Goal: Obtain resource: Download file/media

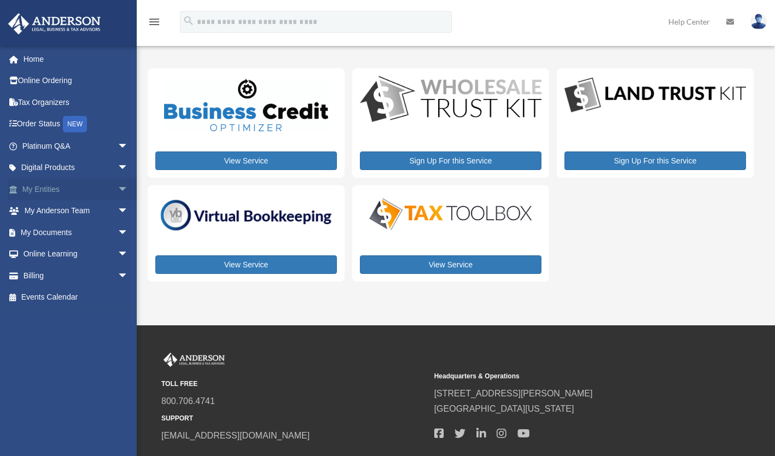
click at [118, 185] on span "arrow_drop_down" at bounding box center [129, 189] width 22 height 22
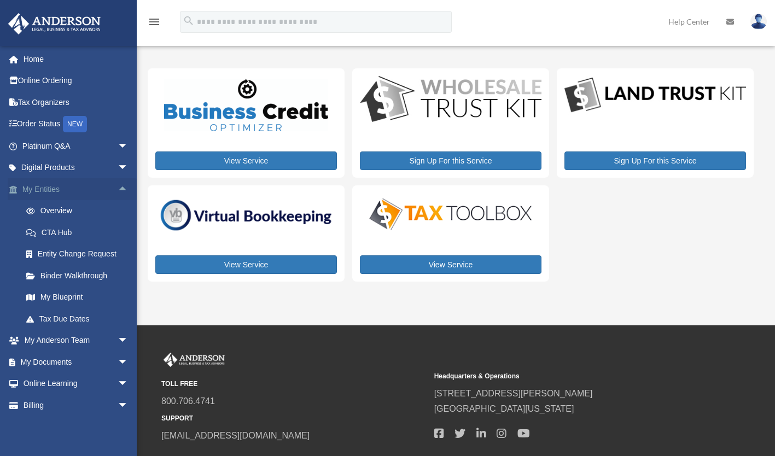
click at [118, 185] on span "arrow_drop_up" at bounding box center [129, 189] width 22 height 22
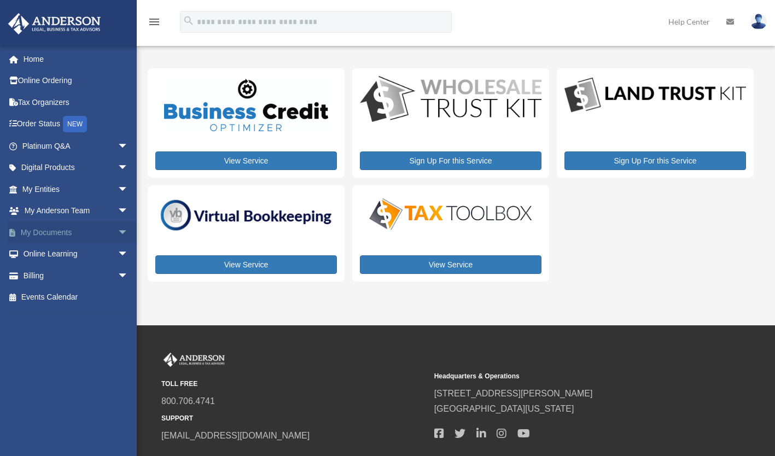
click at [118, 231] on span "arrow_drop_down" at bounding box center [129, 233] width 22 height 22
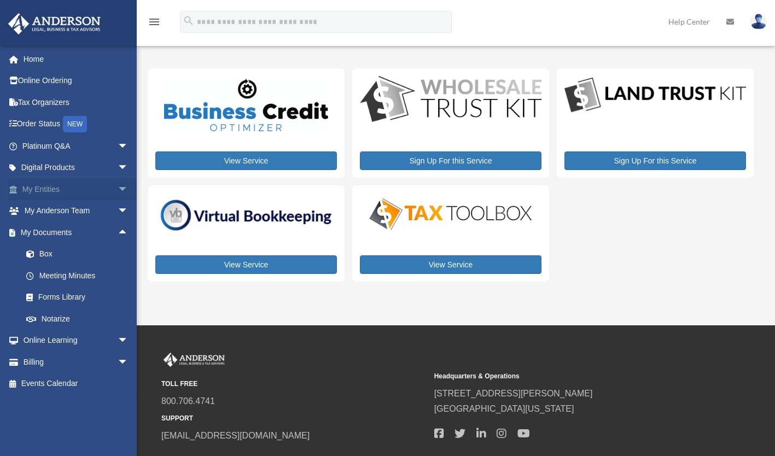
click at [118, 189] on span "arrow_drop_down" at bounding box center [129, 189] width 22 height 22
click at [118, 187] on span "arrow_drop_up" at bounding box center [129, 189] width 22 height 22
click at [118, 187] on span "arrow_drop_down" at bounding box center [129, 189] width 22 height 22
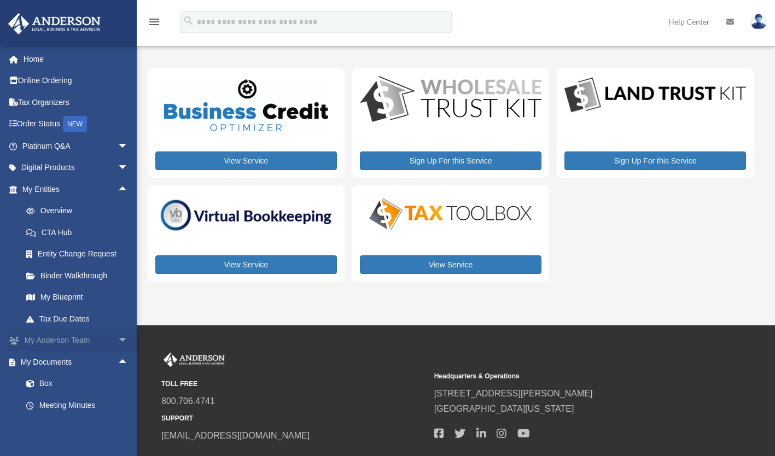
click at [118, 340] on span "arrow_drop_down" at bounding box center [129, 341] width 22 height 22
click at [118, 340] on span "arrow_drop_up" at bounding box center [129, 341] width 22 height 22
click at [118, 358] on span "arrow_drop_up" at bounding box center [129, 362] width 22 height 22
click at [118, 362] on span "arrow_drop_down" at bounding box center [129, 362] width 22 height 22
click at [118, 362] on span "arrow_drop_up" at bounding box center [129, 362] width 22 height 22
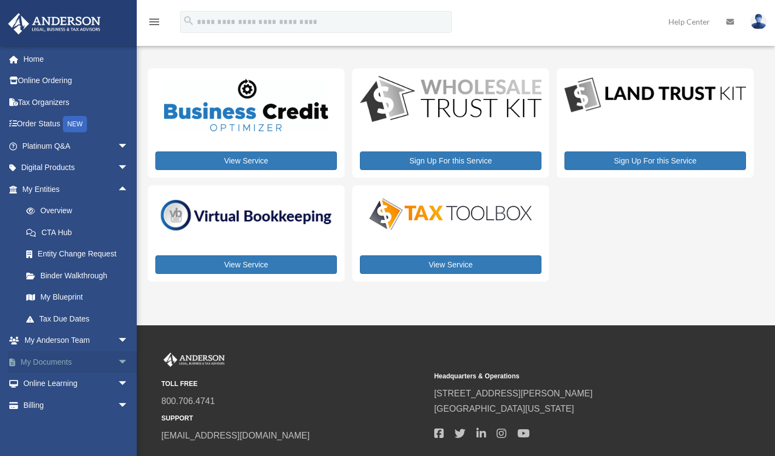
click at [118, 362] on span "arrow_drop_down" at bounding box center [129, 362] width 22 height 22
click at [118, 362] on span "arrow_drop_up" at bounding box center [129, 362] width 22 height 22
click at [84, 355] on link "My Documents arrow_drop_down" at bounding box center [76, 362] width 137 height 22
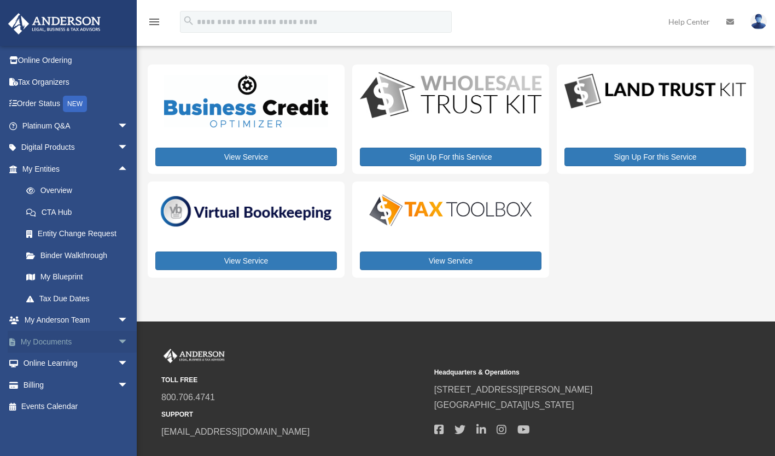
scroll to position [7, 0]
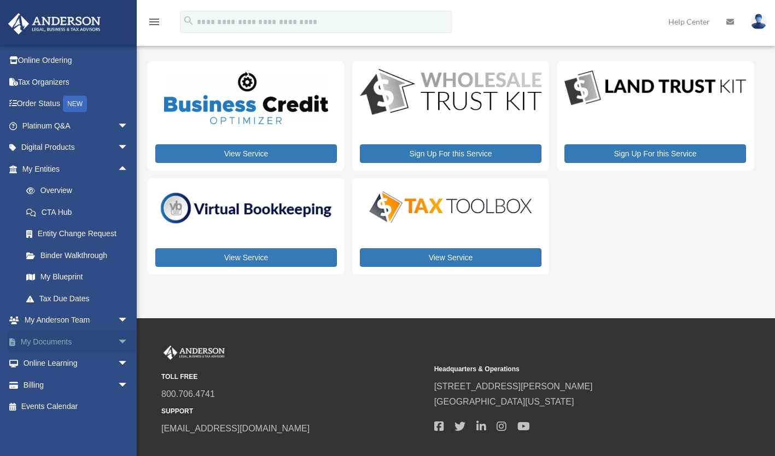
click at [118, 337] on span "arrow_drop_down" at bounding box center [129, 342] width 22 height 22
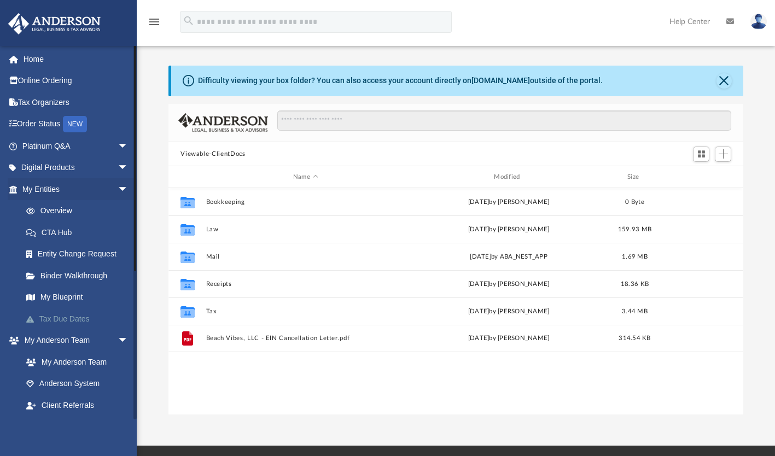
scroll to position [240, 566]
click at [72, 295] on link "My Blueprint" at bounding box center [80, 298] width 130 height 22
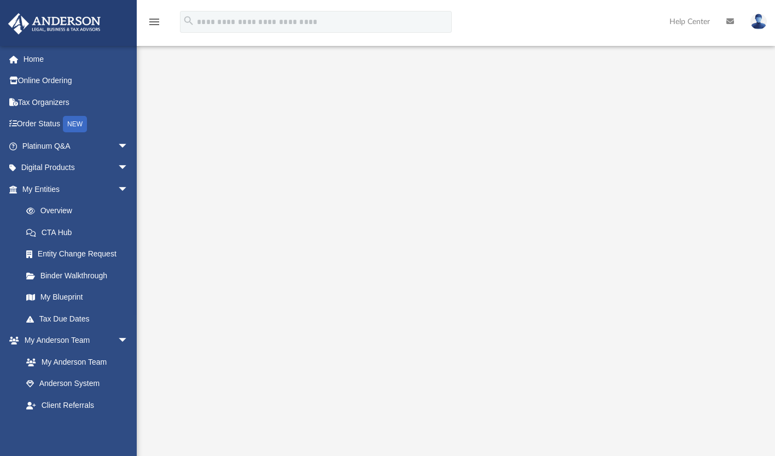
scroll to position [53, 0]
click at [93, 265] on link "Binder Walkthrough" at bounding box center [80, 276] width 130 height 22
click at [89, 270] on link "Binder Walkthrough" at bounding box center [80, 276] width 130 height 22
click at [90, 272] on link "Binder Walkthrough" at bounding box center [80, 276] width 130 height 22
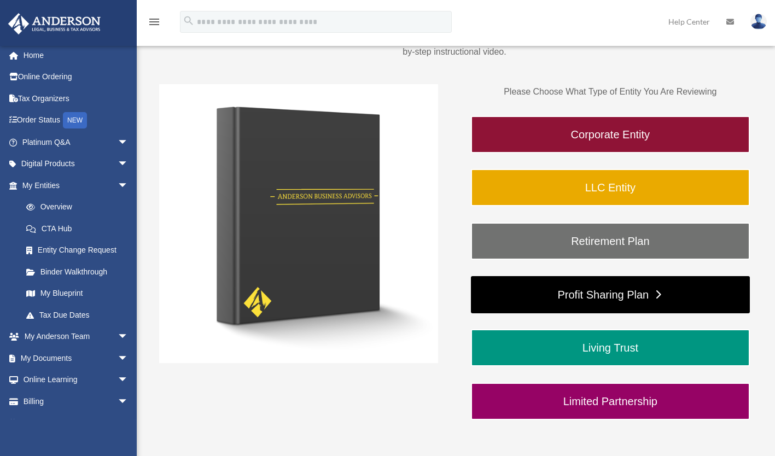
scroll to position [145, 0]
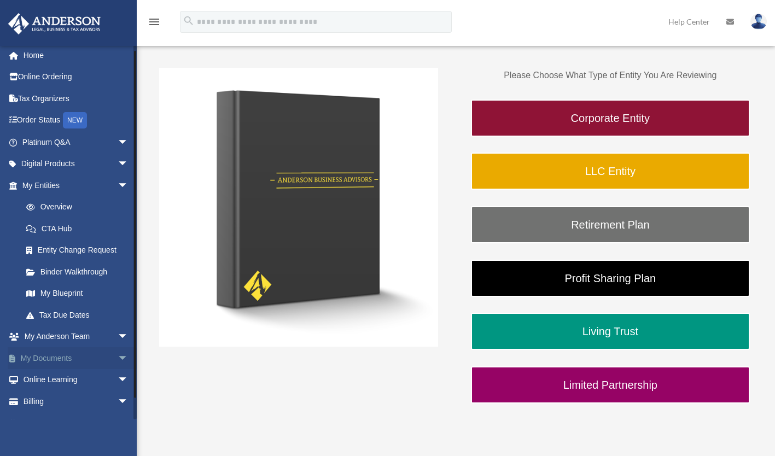
click at [118, 356] on span "arrow_drop_down" at bounding box center [129, 358] width 22 height 22
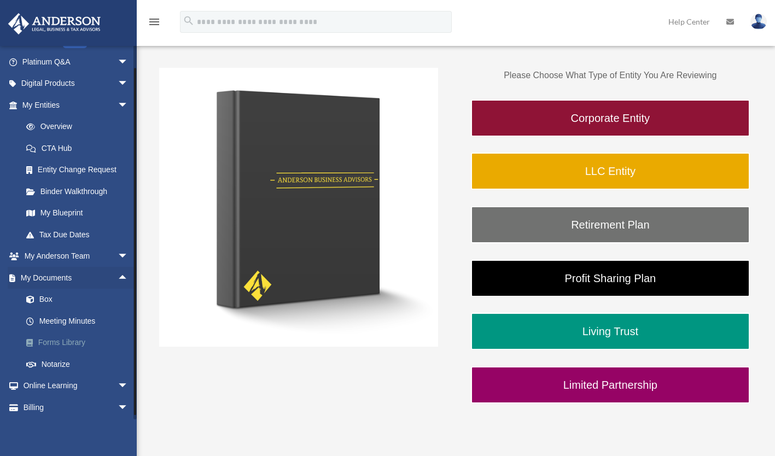
scroll to position [90, 0]
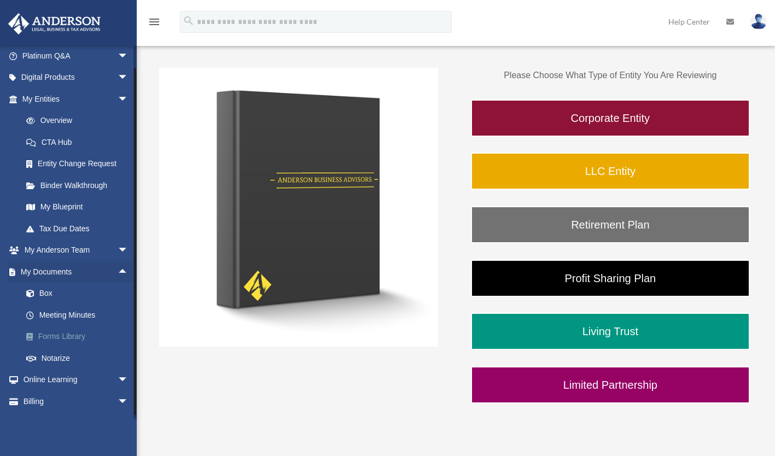
click at [88, 335] on link "Forms Library" at bounding box center [80, 337] width 130 height 22
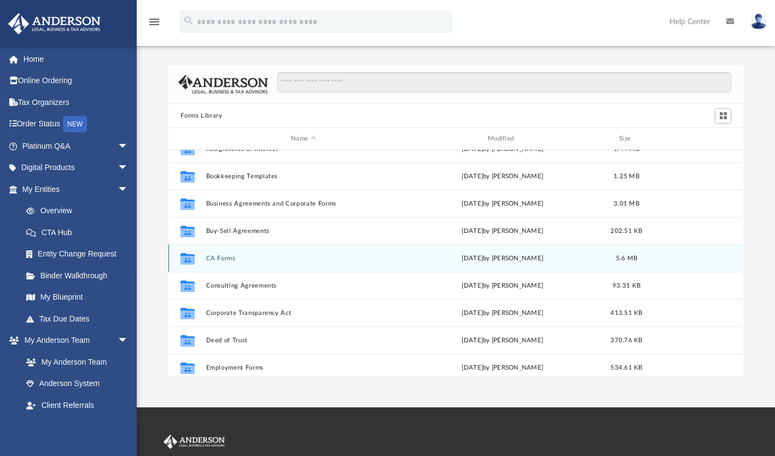
scroll to position [89, 0]
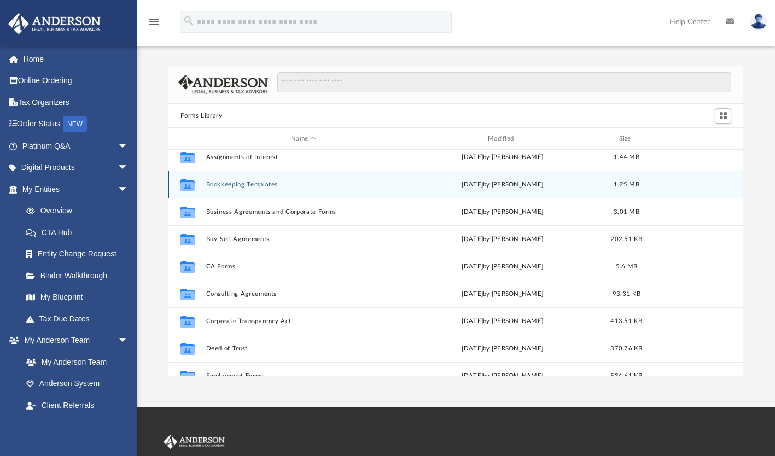
click at [246, 189] on div "Collaborated Folder Bookkeeping Templates Mon Jan 30 2023 by Mary Acree 1.25 MB" at bounding box center [456, 184] width 575 height 27
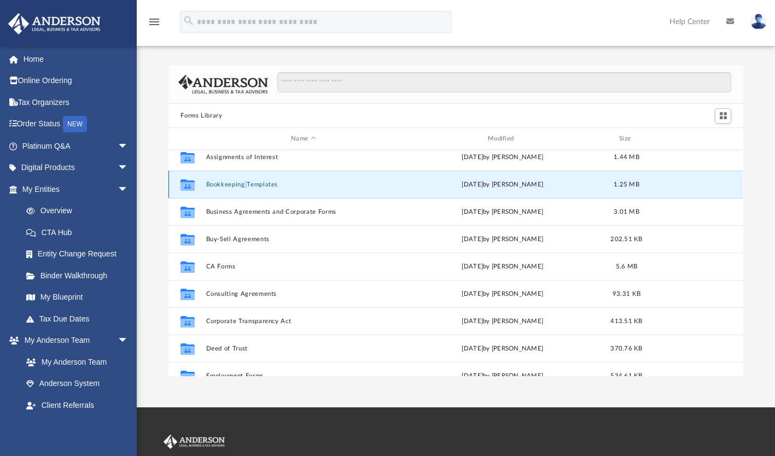
click at [246, 189] on div "Collaborated Folder Bookkeeping Templates Mon Jan 30 2023 by Mary Acree 1.25 MB" at bounding box center [456, 184] width 575 height 27
click at [233, 184] on button "Bookkeeping Templates" at bounding box center [303, 184] width 195 height 7
click at [234, 184] on button "Bookkeeping Templates" at bounding box center [303, 184] width 195 height 7
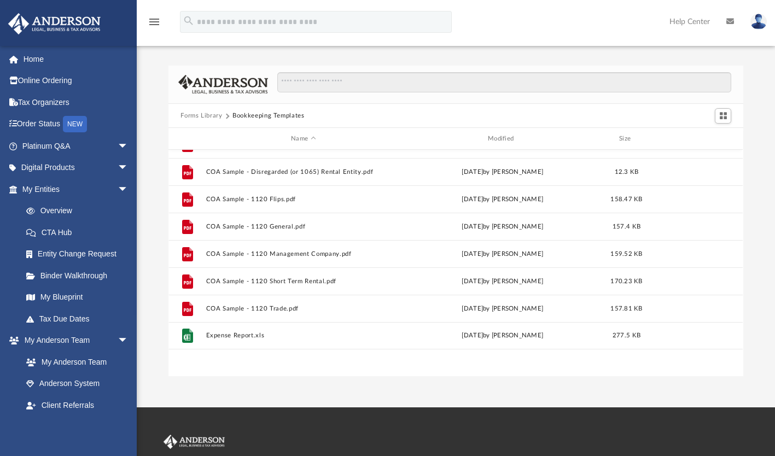
scroll to position [0, 0]
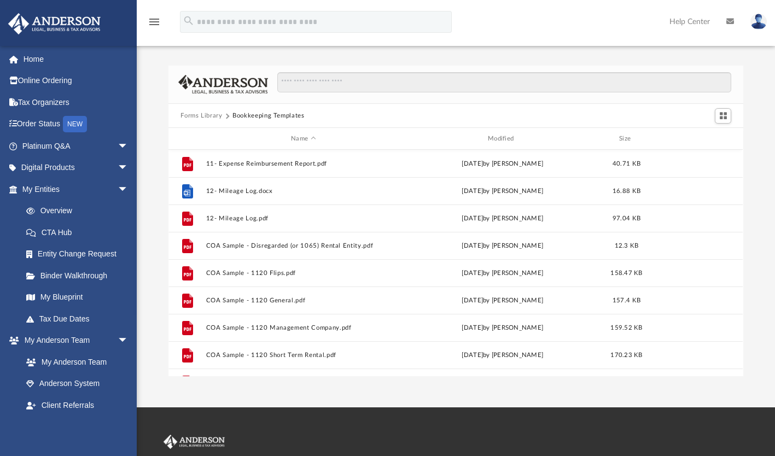
click at [195, 116] on button "Forms Library" at bounding box center [202, 116] width 42 height 10
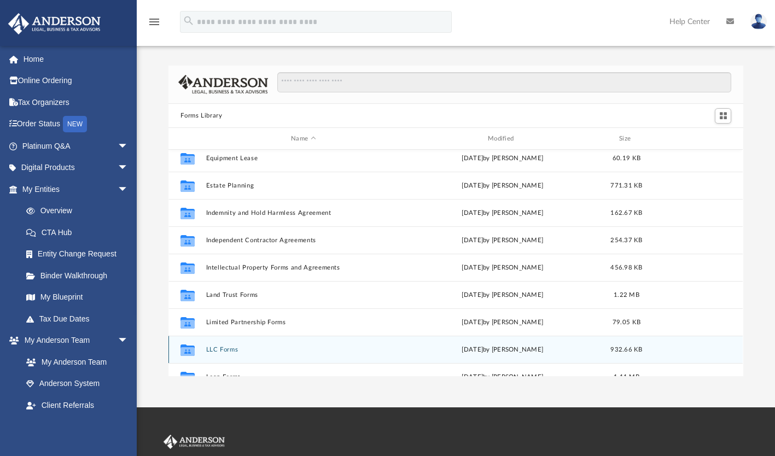
scroll to position [333, 0]
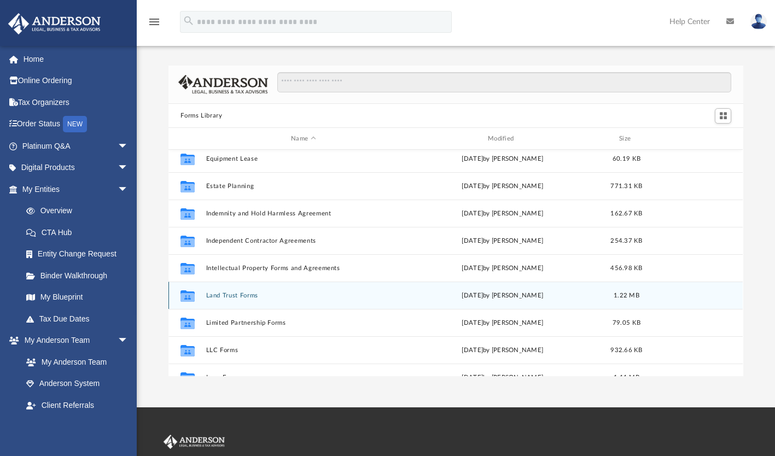
click at [239, 292] on button "Land Trust Forms" at bounding box center [303, 295] width 195 height 7
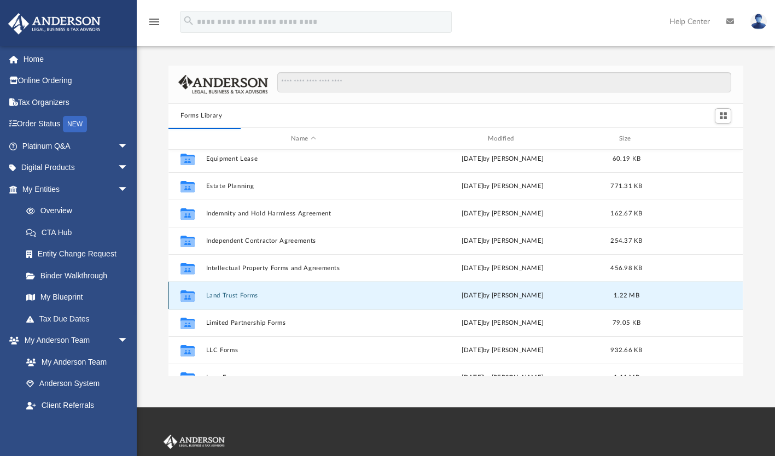
click at [239, 292] on button "Land Trust Forms" at bounding box center [303, 295] width 195 height 7
click at [208, 293] on button "Land Trust Forms" at bounding box center [303, 295] width 195 height 7
click at [209, 294] on button "Land Trust Forms" at bounding box center [303, 295] width 195 height 7
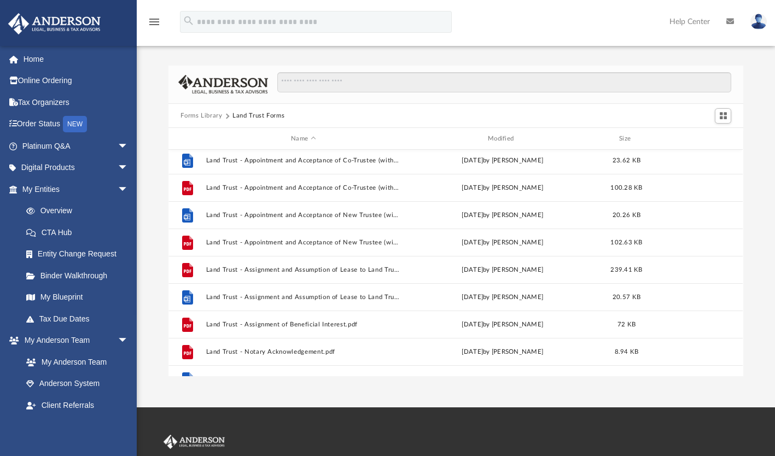
scroll to position [0, 0]
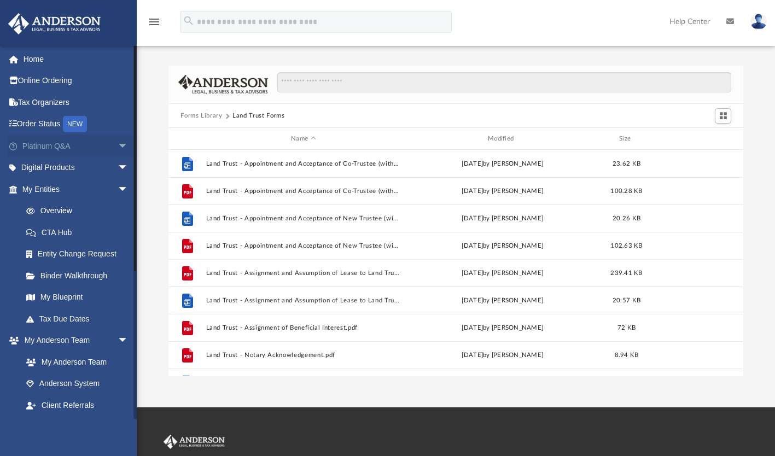
click at [54, 143] on link "Platinum Q&A arrow_drop_down" at bounding box center [76, 146] width 137 height 22
click at [118, 144] on span "arrow_drop_down" at bounding box center [129, 146] width 22 height 22
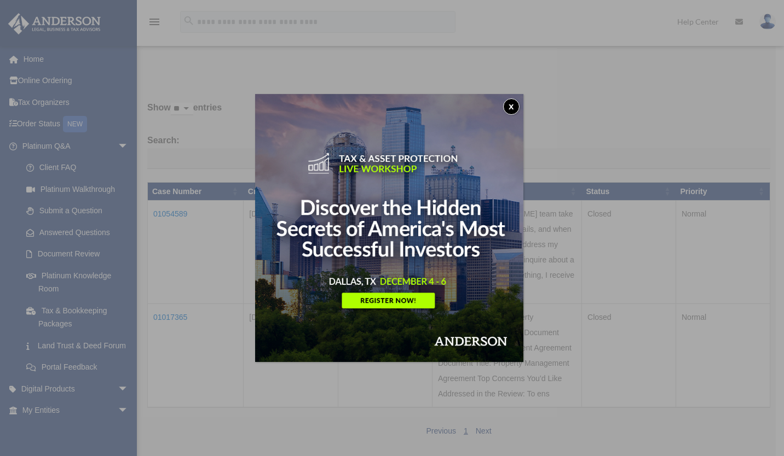
click at [519, 106] on button "x" at bounding box center [511, 106] width 16 height 16
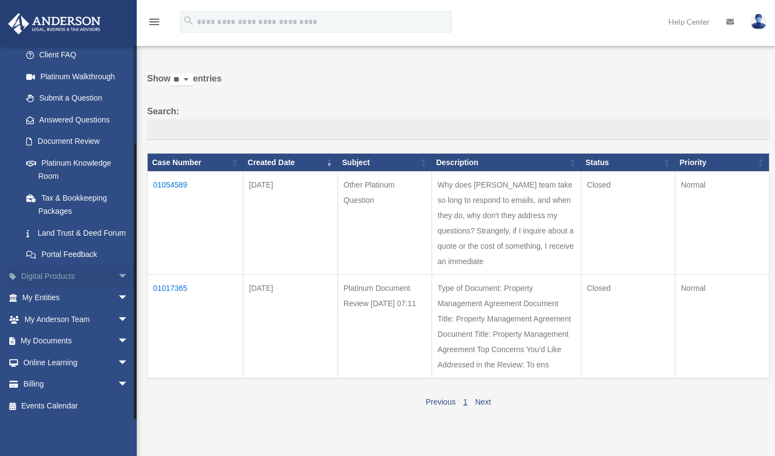
scroll to position [31, 0]
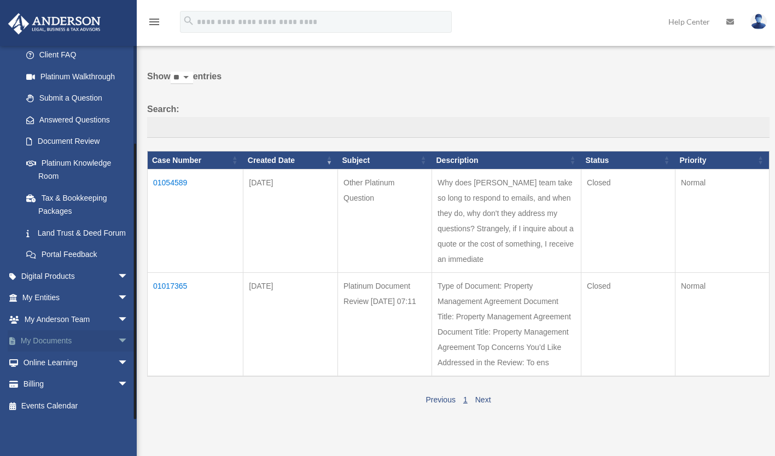
click at [118, 340] on span "arrow_drop_down" at bounding box center [129, 342] width 22 height 22
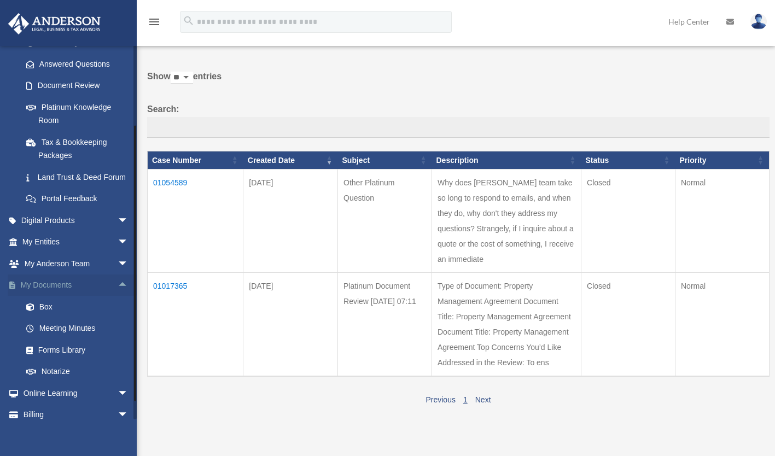
scroll to position [173, 0]
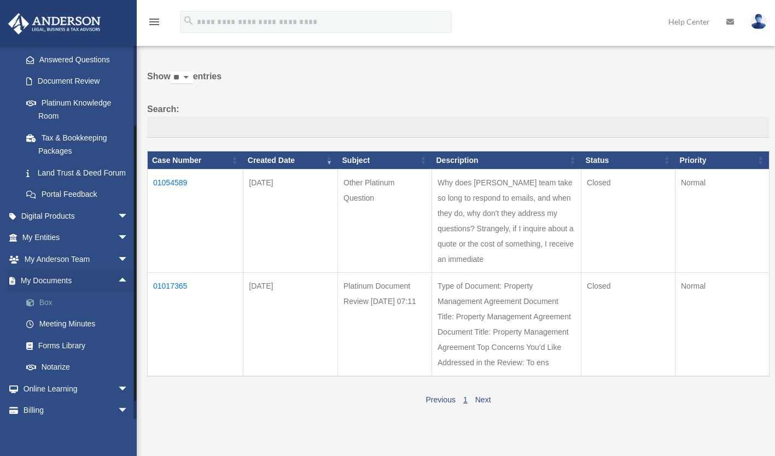
click at [57, 314] on link "Box" at bounding box center [80, 303] width 130 height 22
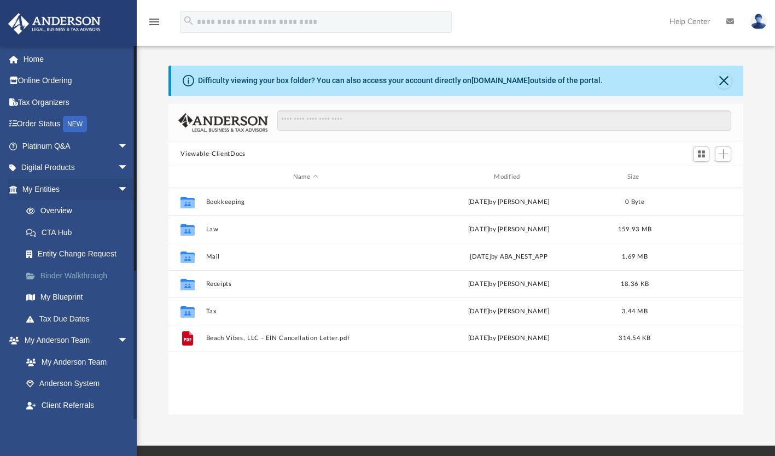
click at [80, 274] on link "Binder Walkthrough" at bounding box center [80, 276] width 130 height 22
click at [80, 273] on link "Binder Walkthrough" at bounding box center [80, 276] width 130 height 22
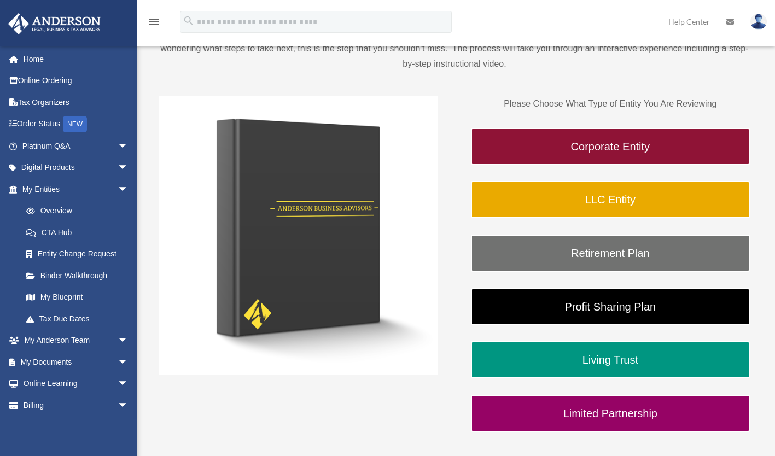
scroll to position [127, 0]
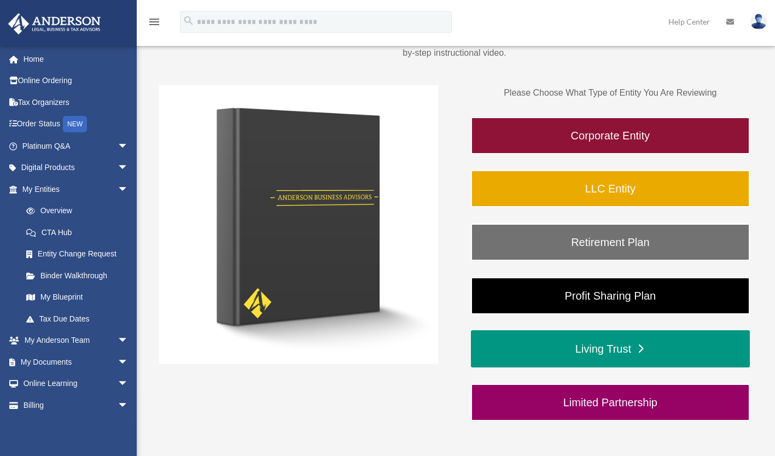
click at [558, 341] on link "Living Trust" at bounding box center [610, 349] width 279 height 37
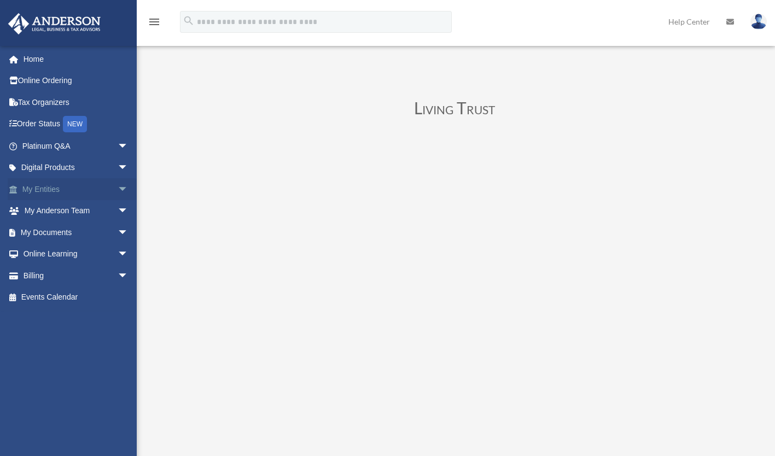
click at [118, 184] on span "arrow_drop_down" at bounding box center [129, 189] width 22 height 22
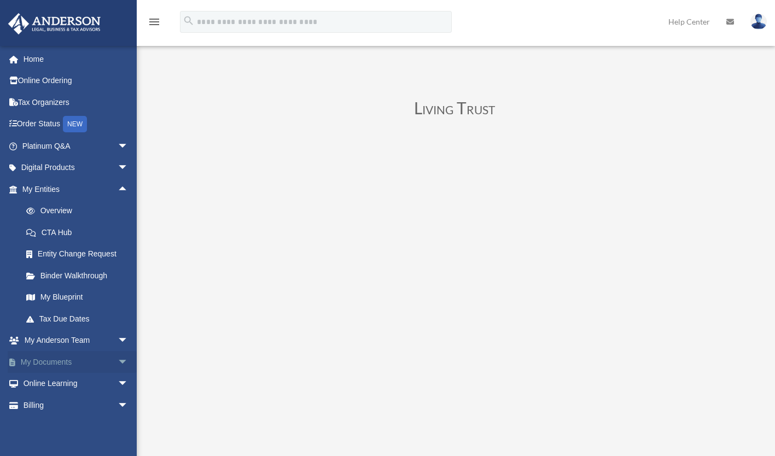
click at [78, 368] on link "My Documents arrow_drop_down" at bounding box center [76, 362] width 137 height 22
click at [118, 361] on span "arrow_drop_down" at bounding box center [129, 362] width 22 height 22
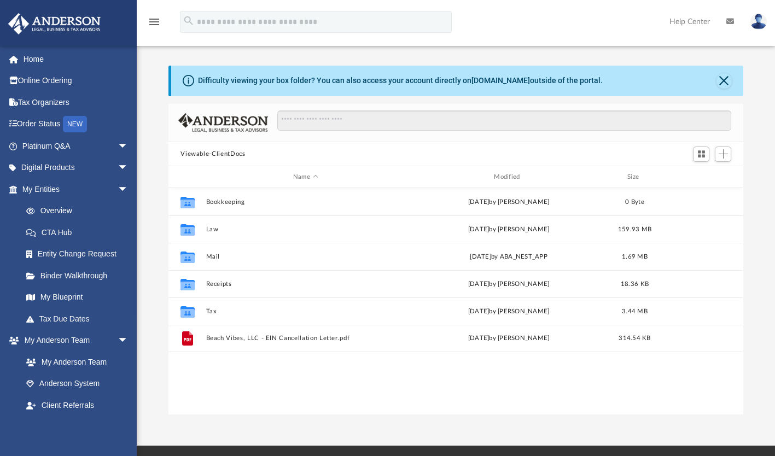
scroll to position [240, 566]
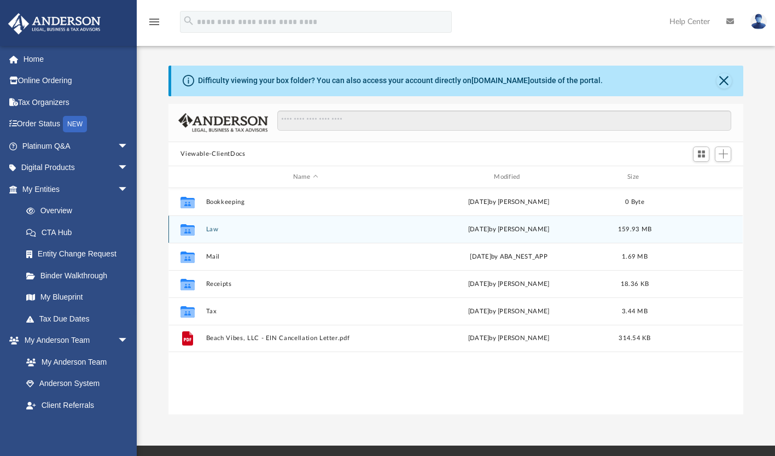
click at [219, 225] on div "Collaborated Folder Law [DATE] by [PERSON_NAME] 159.93 MB" at bounding box center [456, 229] width 575 height 27
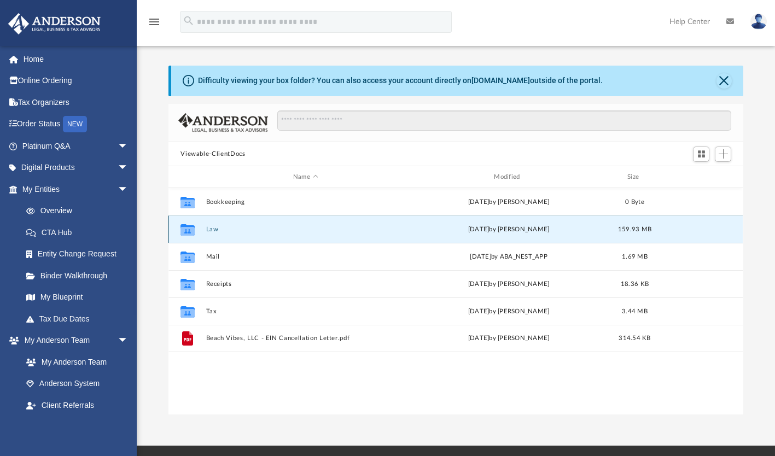
click at [217, 228] on button "Law" at bounding box center [305, 229] width 199 height 7
click at [219, 228] on button "Law" at bounding box center [305, 229] width 199 height 7
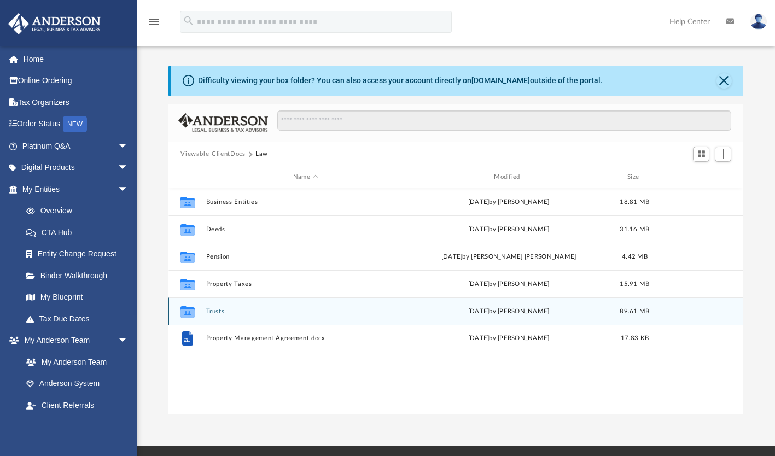
click at [217, 305] on div "Collaborated Folder Trusts [DATE] by [PERSON_NAME] 89.61 MB" at bounding box center [456, 311] width 575 height 27
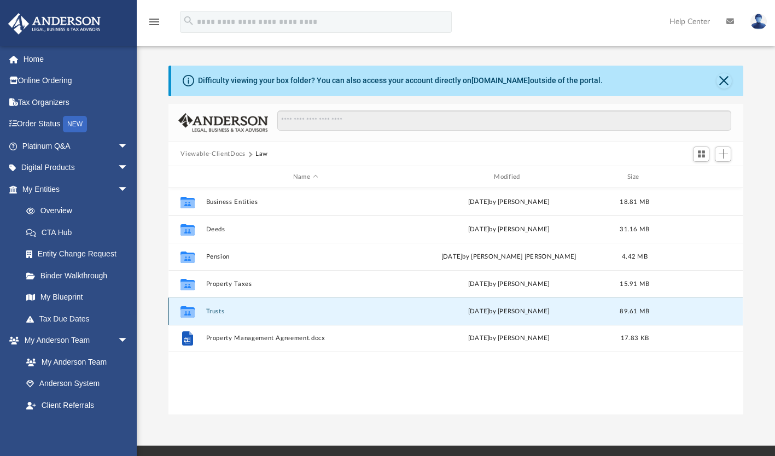
click at [217, 310] on button "Trusts" at bounding box center [305, 311] width 199 height 7
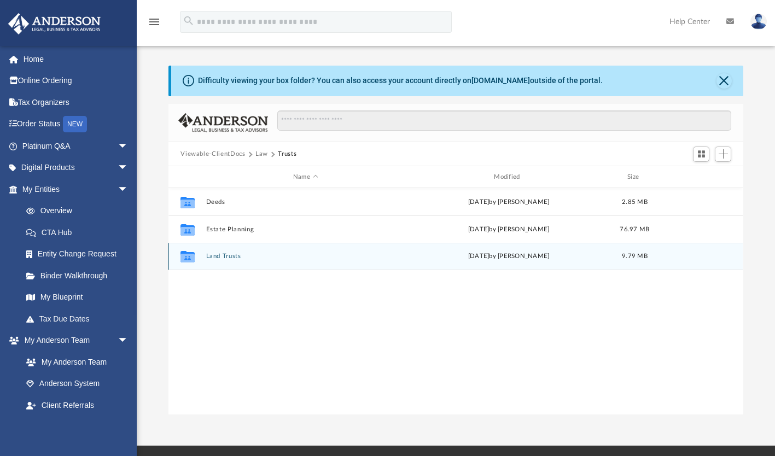
click at [229, 256] on button "Land Trusts" at bounding box center [305, 256] width 199 height 7
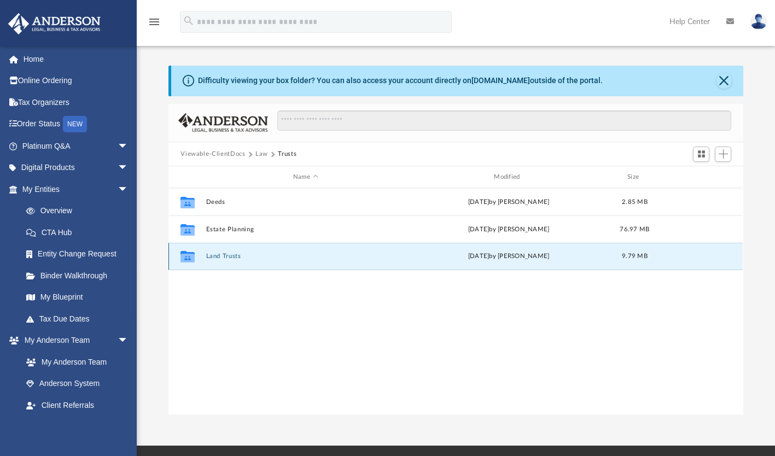
click at [229, 256] on button "Land Trusts" at bounding box center [305, 256] width 199 height 7
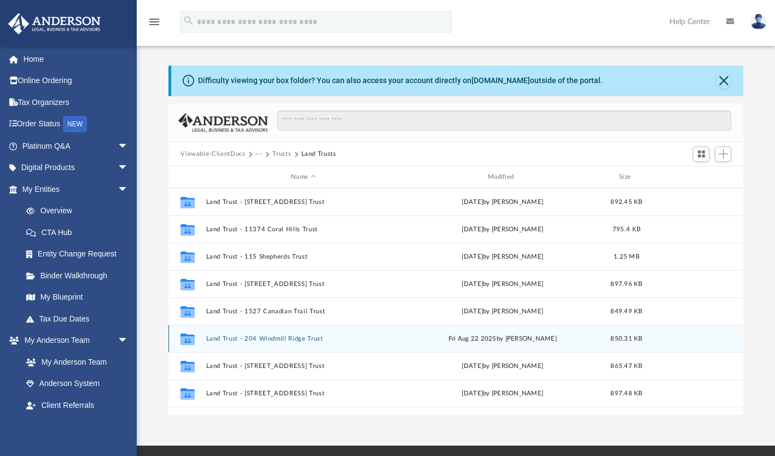
click at [278, 338] on button "Land Trust - 204 Windmill Ridge Trust" at bounding box center [303, 338] width 195 height 7
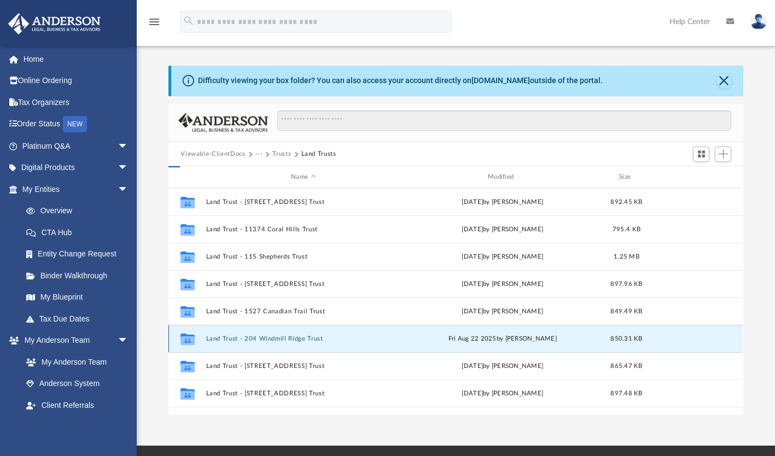
click at [278, 338] on button "Land Trust - 204 Windmill Ridge Trust" at bounding box center [303, 338] width 195 height 7
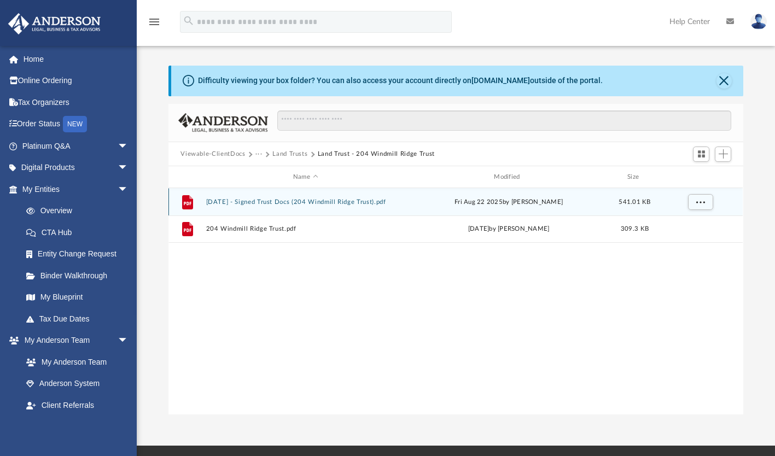
click at [269, 205] on div "File [DATE] - Signed Trust Docs (204 Windmill Ridge Trust).pdf [DATE] by [PERSO…" at bounding box center [456, 201] width 575 height 27
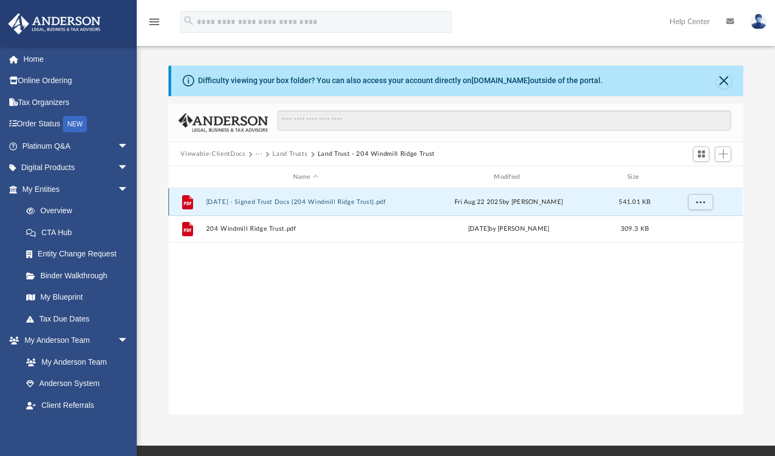
click at [269, 205] on button "[DATE] - Signed Trust Docs (204 Windmill Ridge Trust).pdf" at bounding box center [305, 202] width 199 height 7
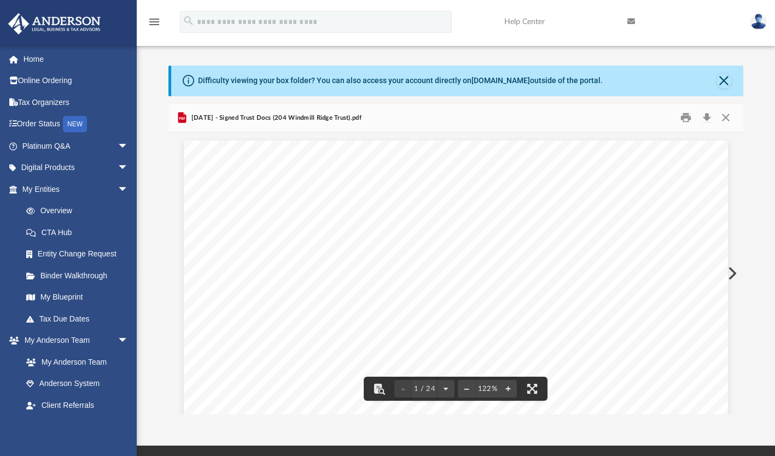
scroll to position [8, 0]
